Goal: Task Accomplishment & Management: Use online tool/utility

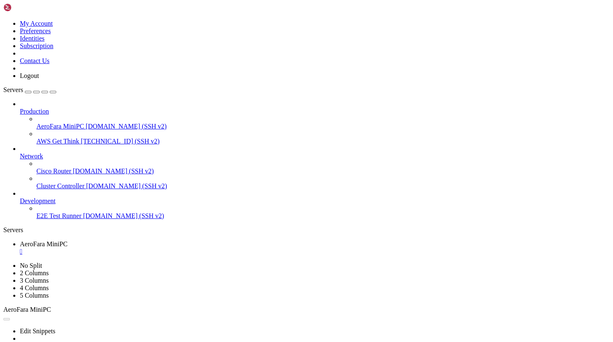
drag, startPoint x: 376, startPoint y: 120, endPoint x: 282, endPoint y: 80, distance: 102.6
drag, startPoint x: 285, startPoint y: 548, endPoint x: 13, endPoint y: 467, distance: 284.1
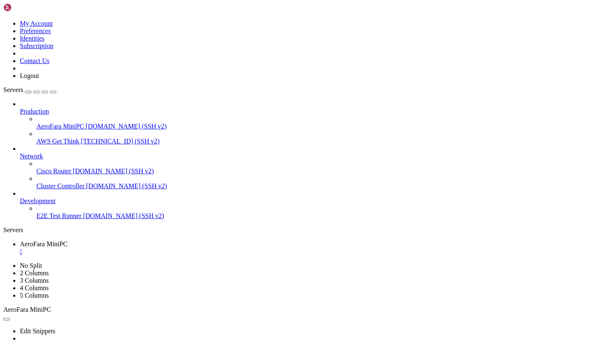
drag, startPoint x: 434, startPoint y: 563, endPoint x: 7, endPoint y: 445, distance: 443.5
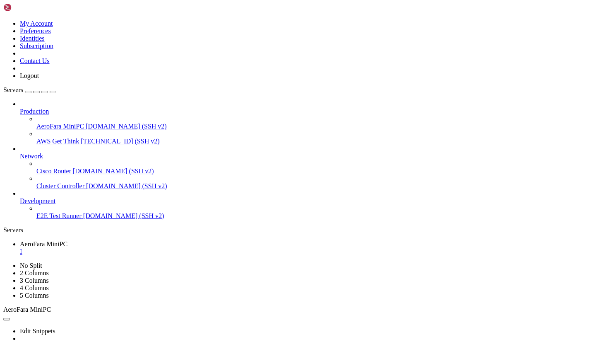
scroll to position [4807, 0]
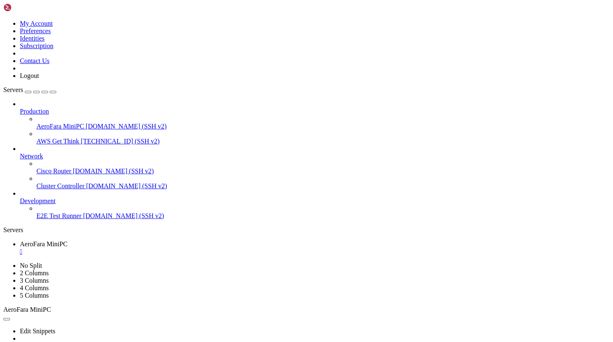
drag, startPoint x: 42, startPoint y: 618, endPoint x: 9, endPoint y: 592, distance: 41.8
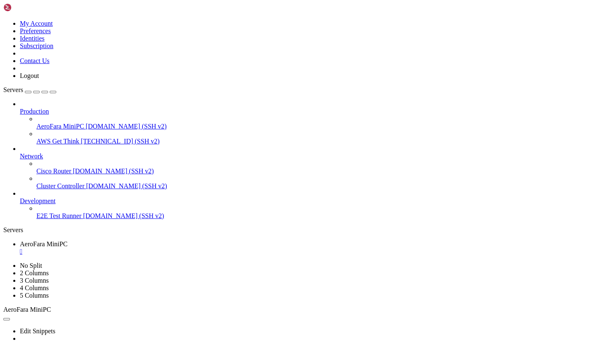
copy div "6|LOREM-Ipsu:Dolo | Sita 460 - Consectet ad eli sed doeiusmo tempor - inci utl …"
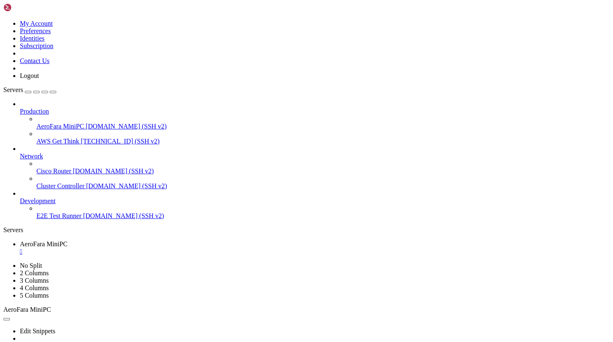
click at [170, 248] on div "" at bounding box center [315, 251] width 590 height 7
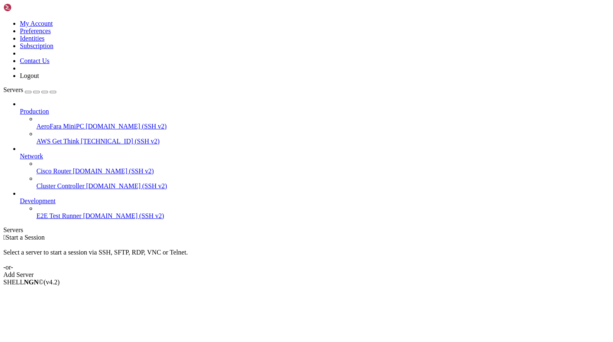
click at [43, 123] on span "AeroFara MiniPC" at bounding box center [60, 126] width 48 height 7
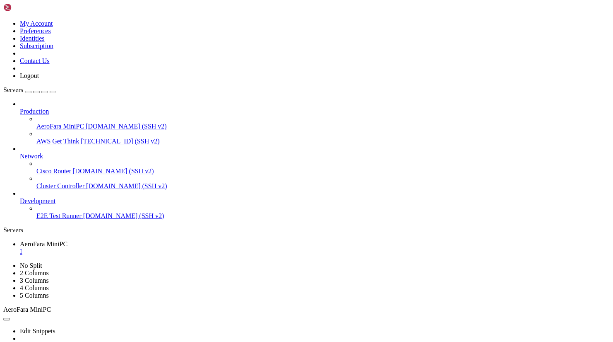
scroll to position [1175, 0]
drag, startPoint x: 6, startPoint y: 498, endPoint x: 277, endPoint y: 627, distance: 300.4
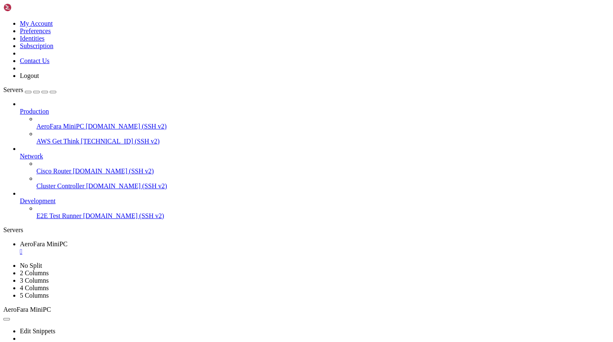
click at [170, 248] on div "" at bounding box center [315, 251] width 590 height 7
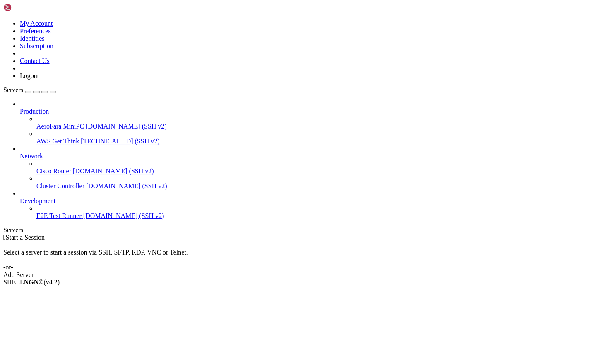
click at [46, 123] on span "AeroFara MiniPC" at bounding box center [60, 126] width 48 height 7
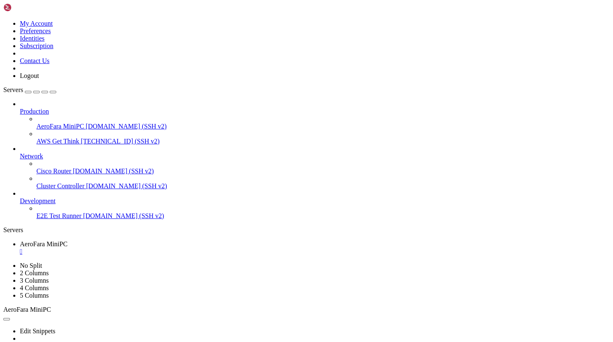
scroll to position [1316, 0]
drag, startPoint x: 5, startPoint y: 507, endPoint x: 142, endPoint y: 556, distance: 144.8
drag, startPoint x: 5, startPoint y: 505, endPoint x: 83, endPoint y: 531, distance: 82.1
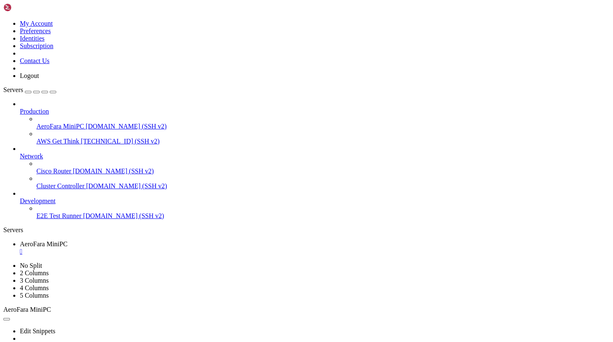
drag, startPoint x: 7, startPoint y: 513, endPoint x: 99, endPoint y: 579, distance: 112.9
drag, startPoint x: 5, startPoint y: 507, endPoint x: 30, endPoint y: 529, distance: 32.8
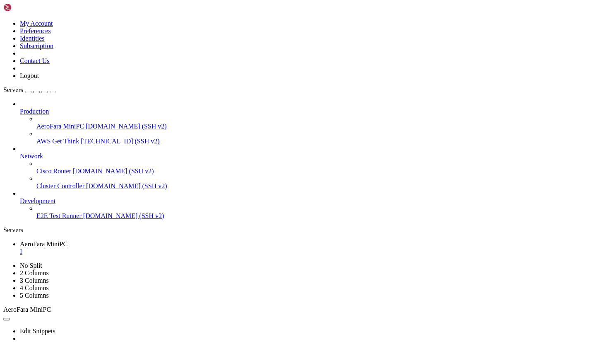
drag, startPoint x: 7, startPoint y: 505, endPoint x: 355, endPoint y: 604, distance: 361.4
copy div "7|XNODE-Auto:Phil | Step 115 - Preparing to run the upgrader script - this may …"
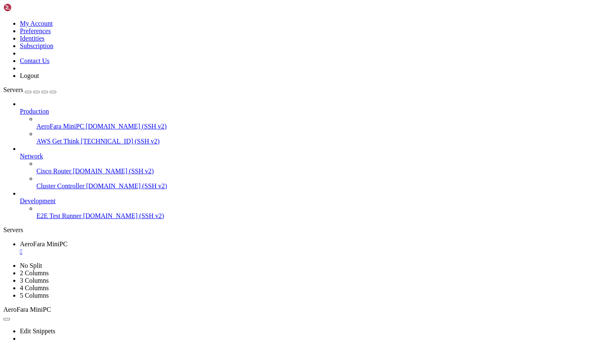
scroll to position [6756, 0]
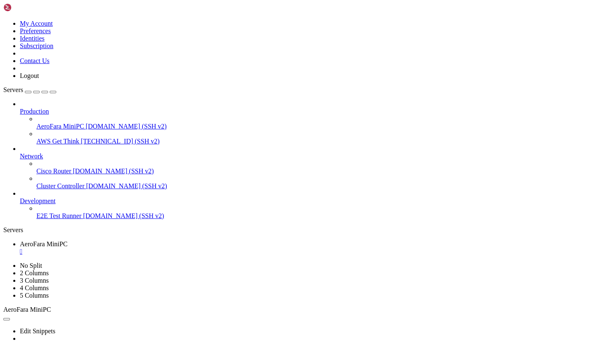
scroll to position [6792, 0]
click at [170, 248] on div "" at bounding box center [315, 251] width 590 height 7
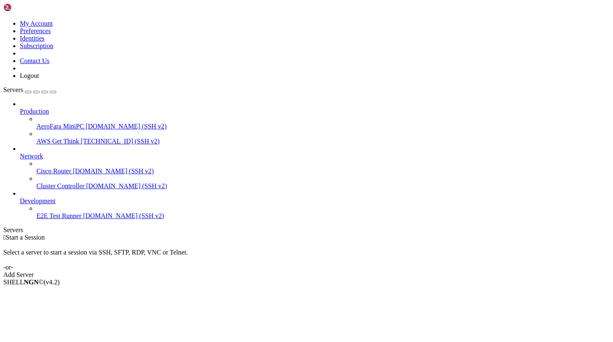
click at [86, 123] on span "[DOMAIN_NAME] (SSH v2)" at bounding box center [126, 126] width 81 height 7
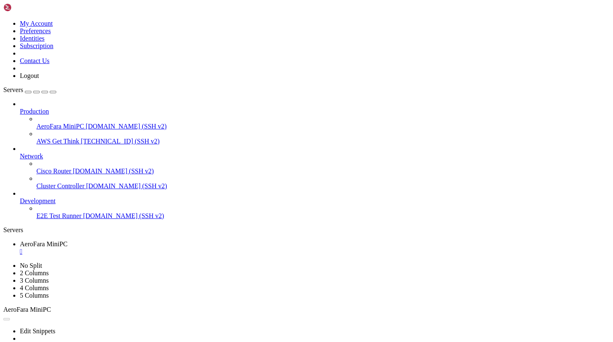
scroll to position [401, 0]
drag, startPoint x: 7, startPoint y: 483, endPoint x: 384, endPoint y: 634, distance: 405.5
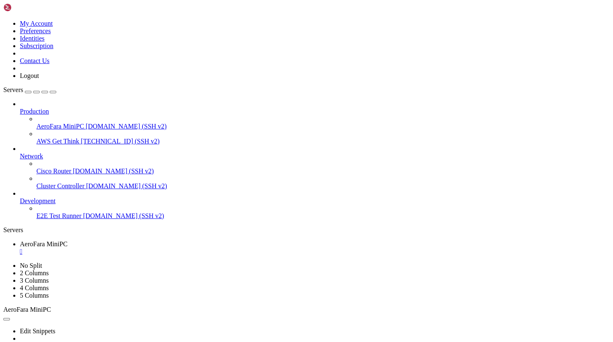
copy div "7|XNODE-Auto:Phil | Step 115 - Scanning Upgrader rows by ROI (best first)… 7|XN…"
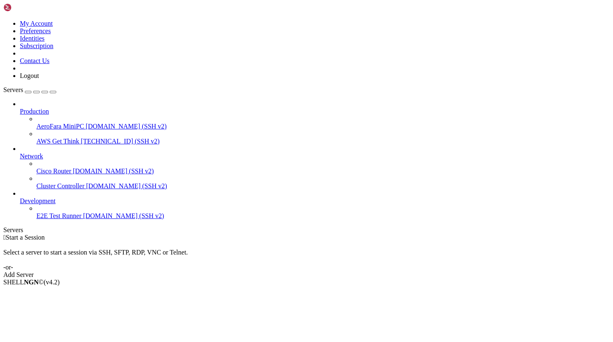
click at [86, 123] on span "[DOMAIN_NAME] (SSH v2)" at bounding box center [126, 126] width 81 height 7
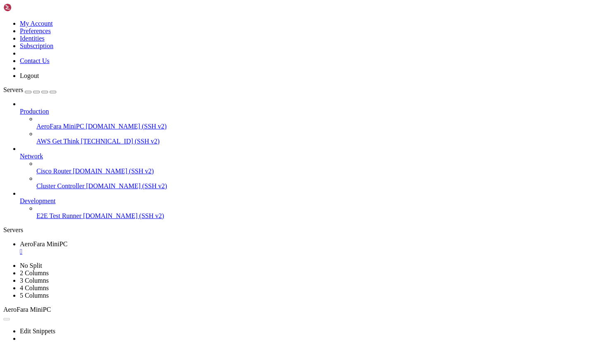
drag, startPoint x: 237, startPoint y: 624, endPoint x: 7, endPoint y: 610, distance: 230.6
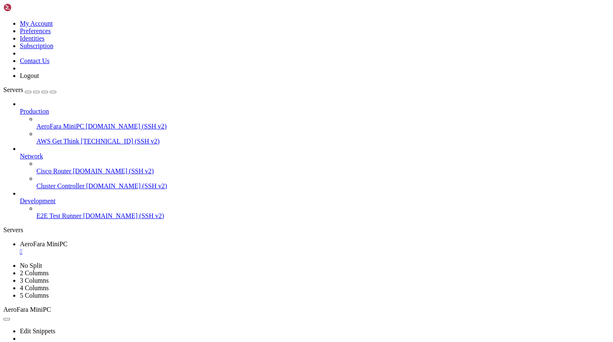
drag, startPoint x: 46, startPoint y: 618, endPoint x: 384, endPoint y: 486, distance: 363.3
